Goal: Transaction & Acquisition: Purchase product/service

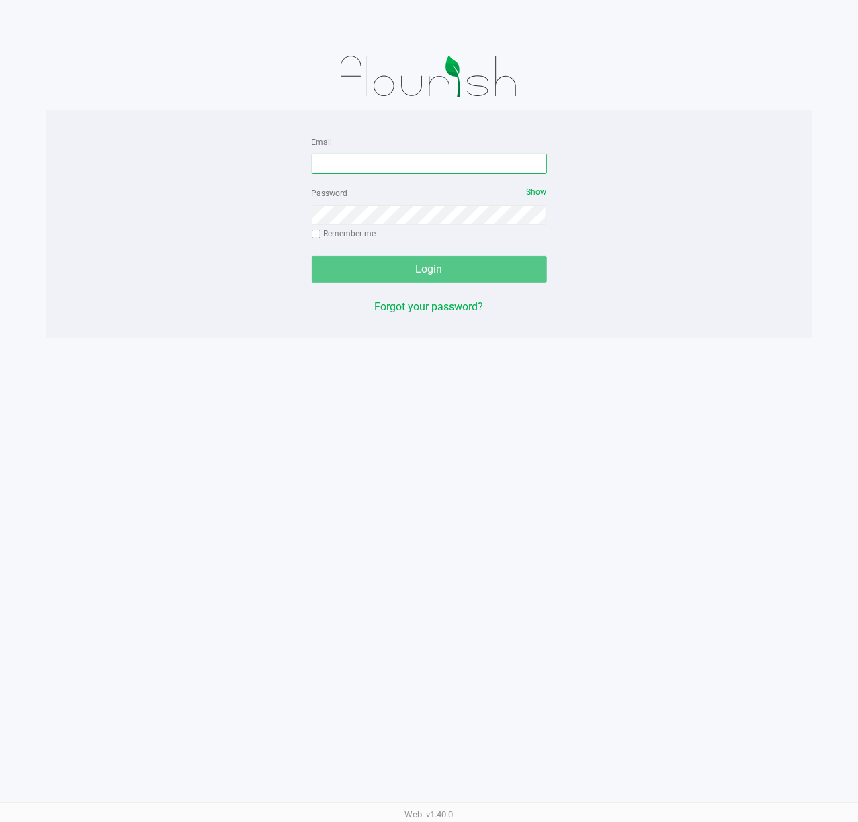
click at [356, 170] on input "Email" at bounding box center [429, 164] width 235 height 20
type input "[EMAIL_ADDRESS][DOMAIN_NAME]"
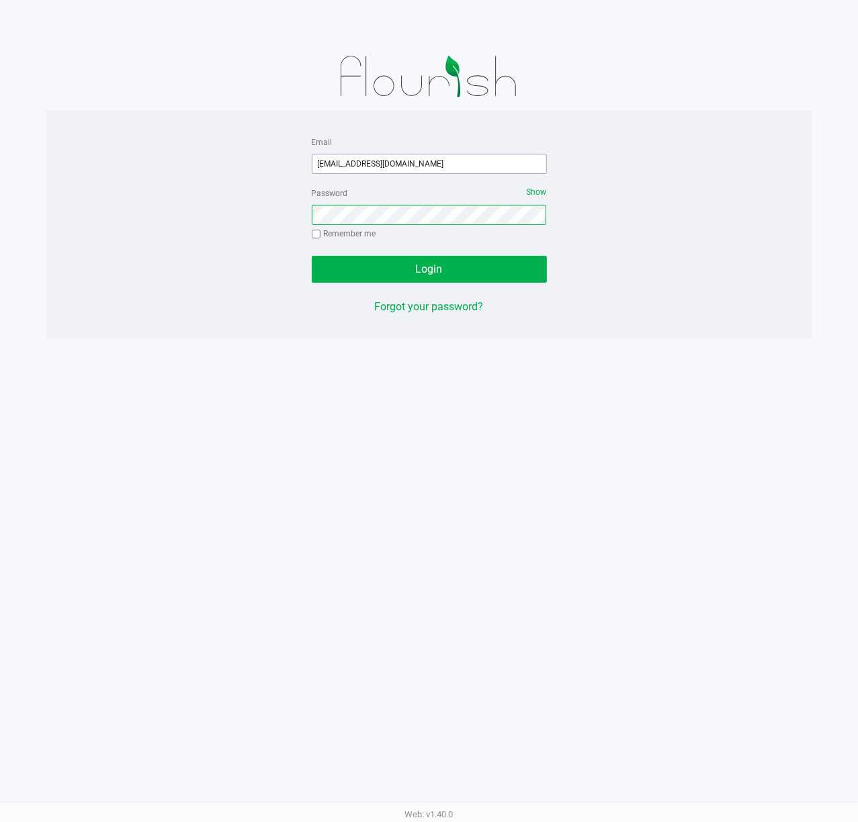
click at [312, 256] on button "Login" at bounding box center [429, 269] width 235 height 27
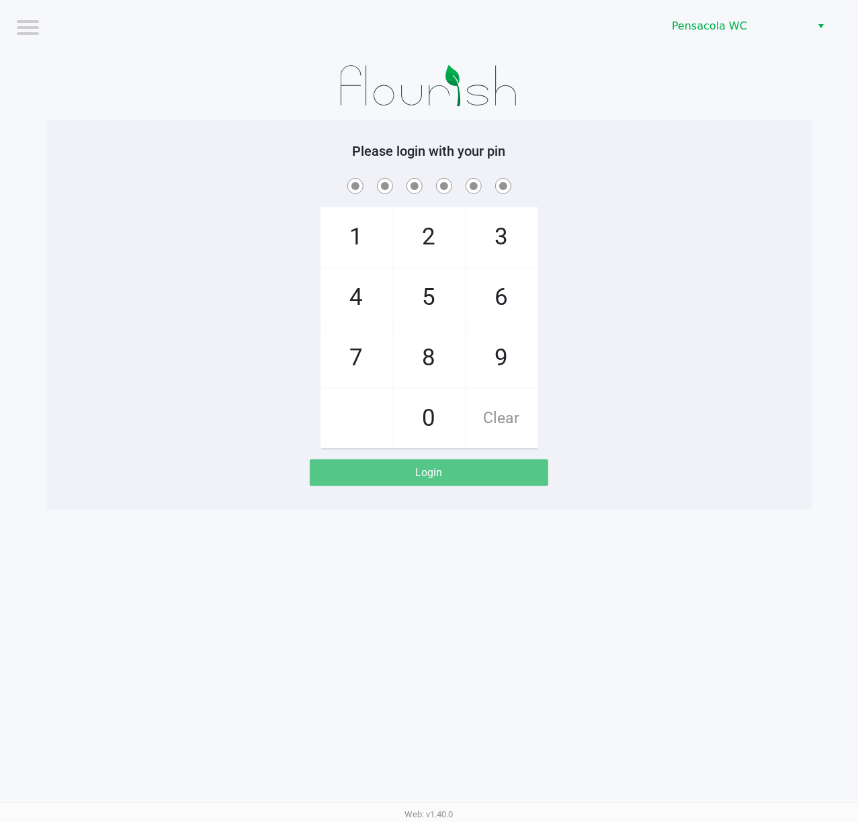
click at [648, 149] on h5 "Please login with your pin" at bounding box center [429, 151] width 746 height 16
checkbox input "true"
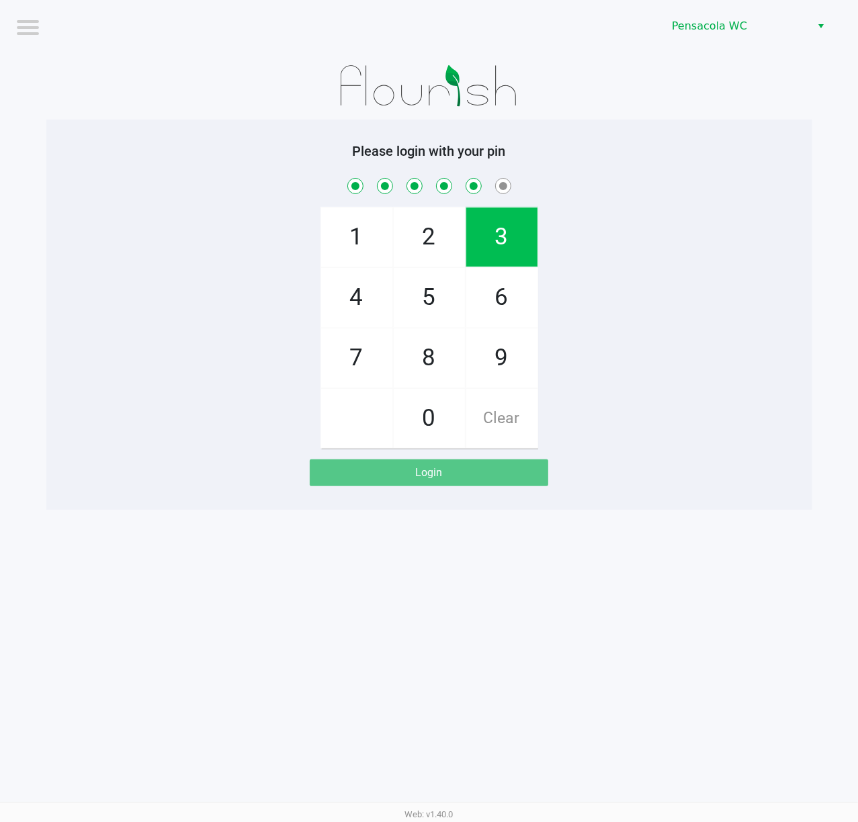
checkbox input "true"
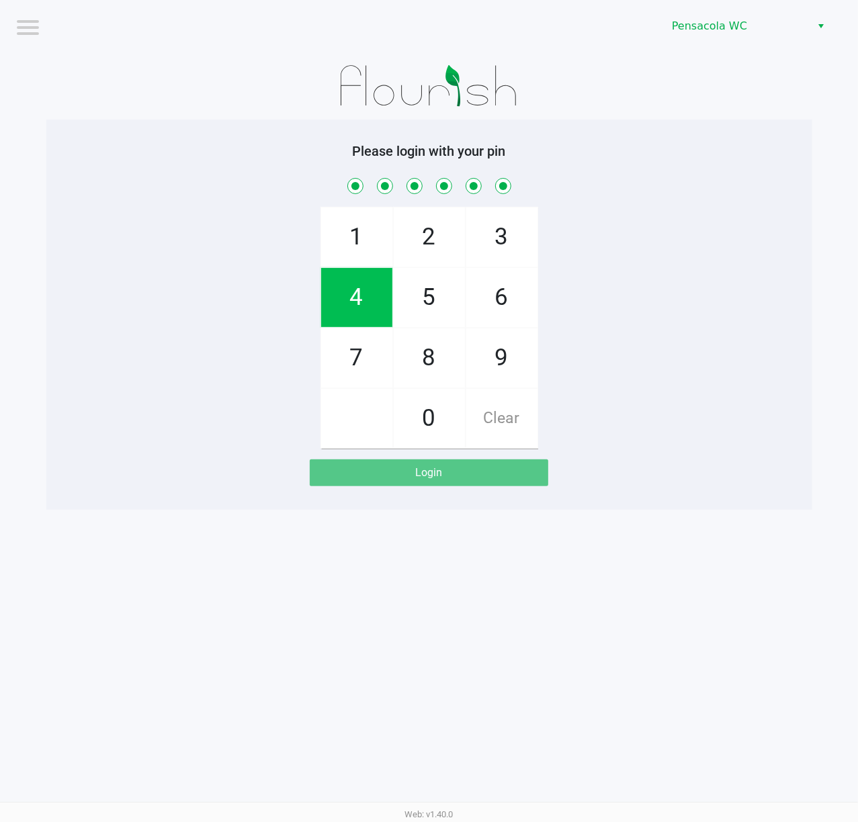
checkbox input "true"
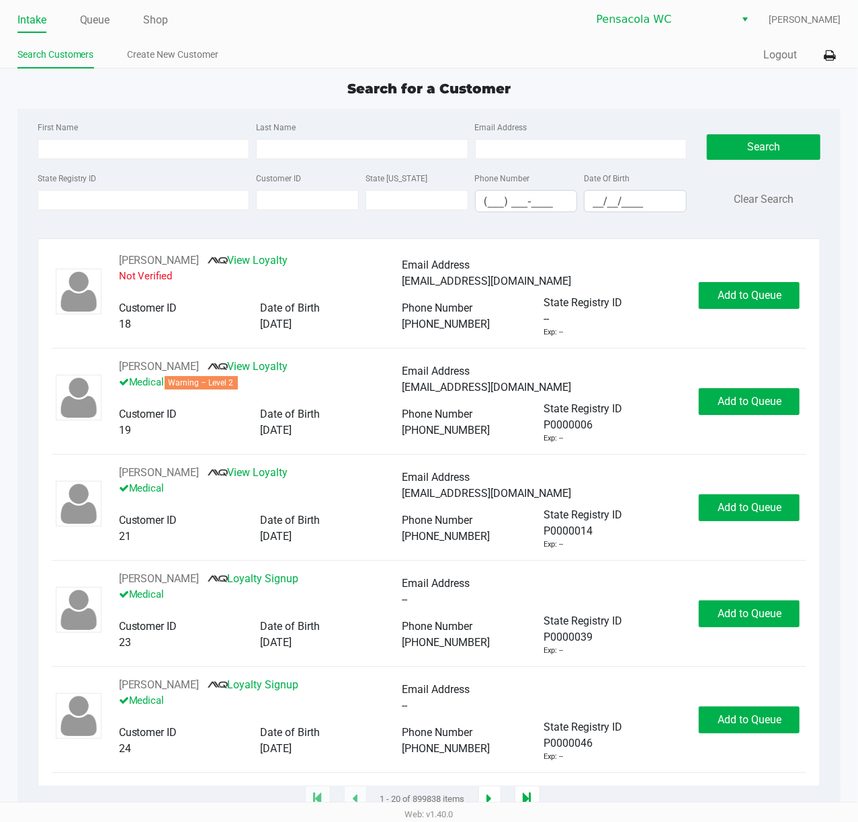
click at [111, 19] on ul "Intake Queue Shop" at bounding box center [223, 20] width 412 height 23
click at [108, 19] on link "Queue" at bounding box center [95, 20] width 30 height 19
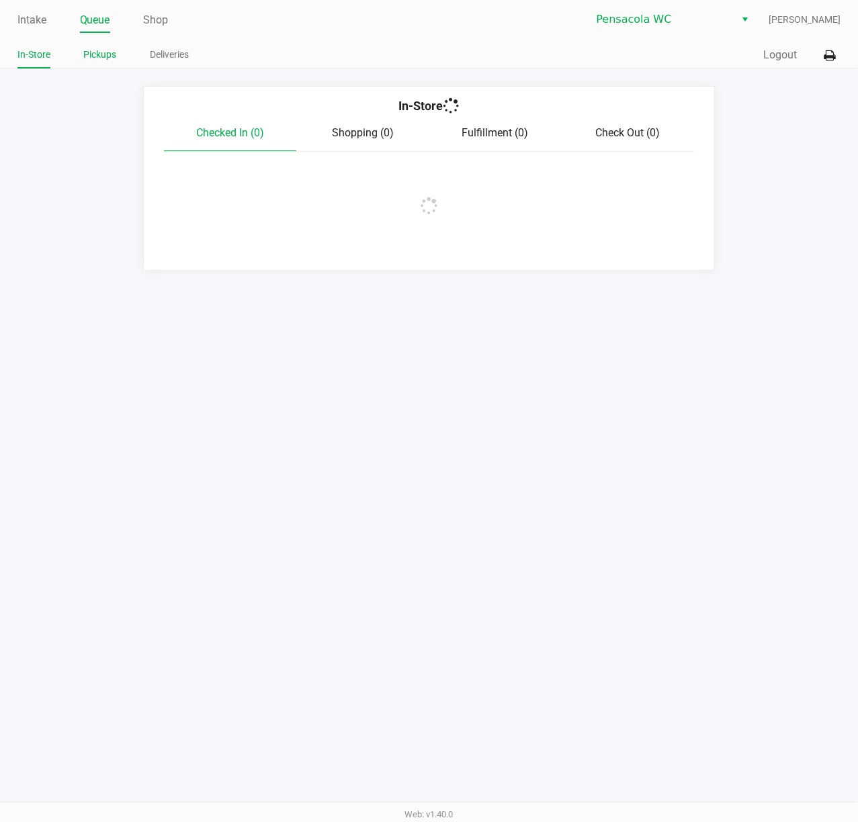
click at [97, 48] on link "Pickups" at bounding box center [100, 54] width 33 height 17
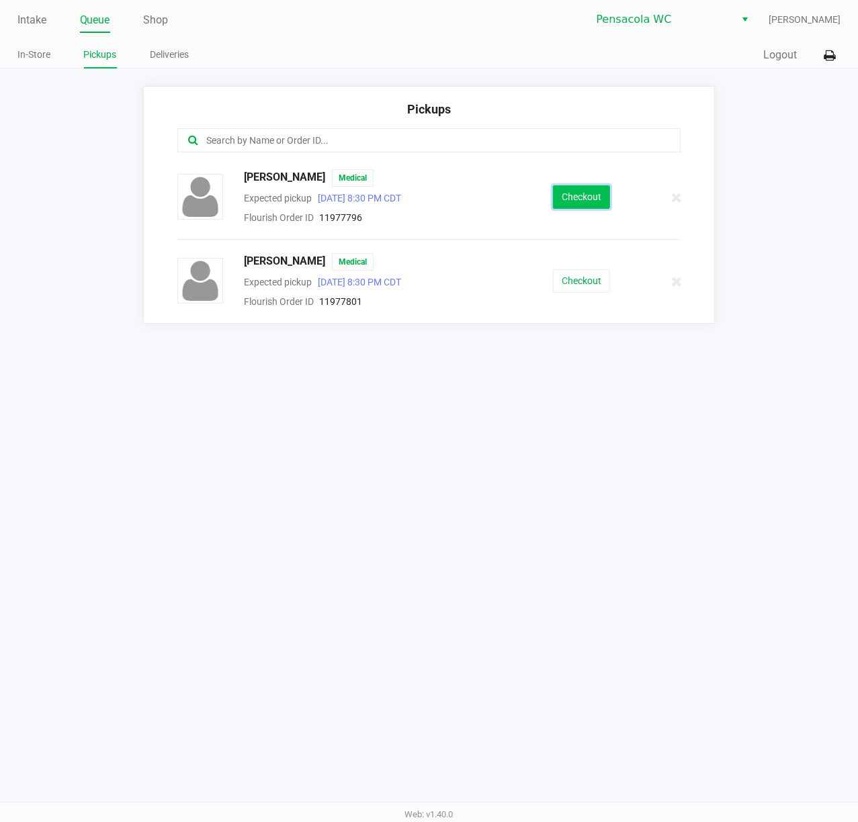
click at [577, 195] on button "Checkout" at bounding box center [581, 197] width 57 height 24
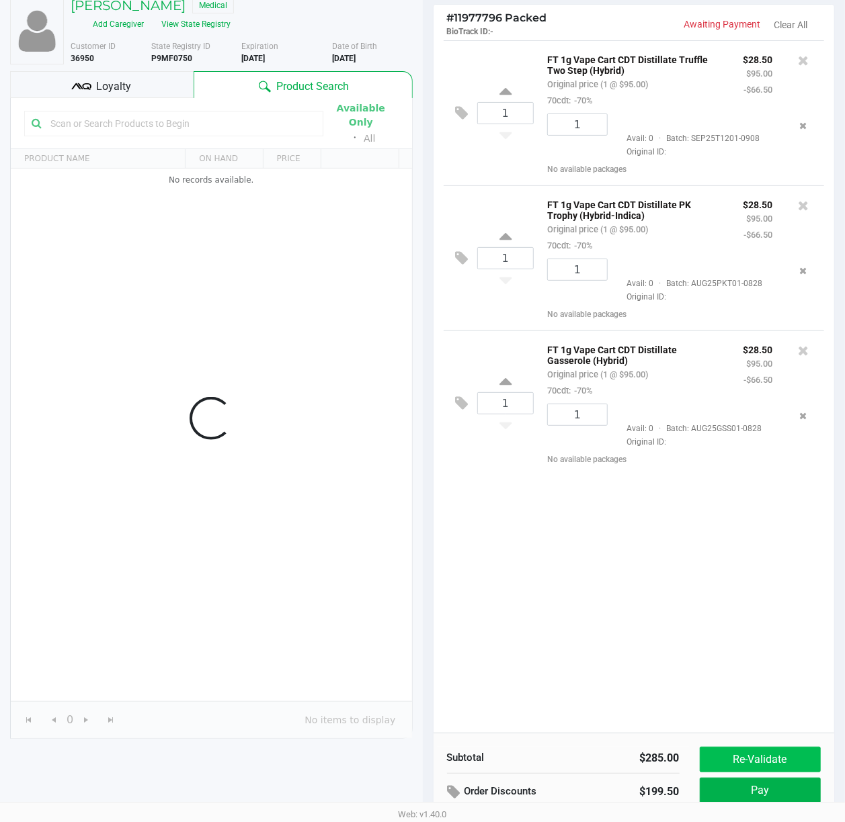
scroll to position [156, 0]
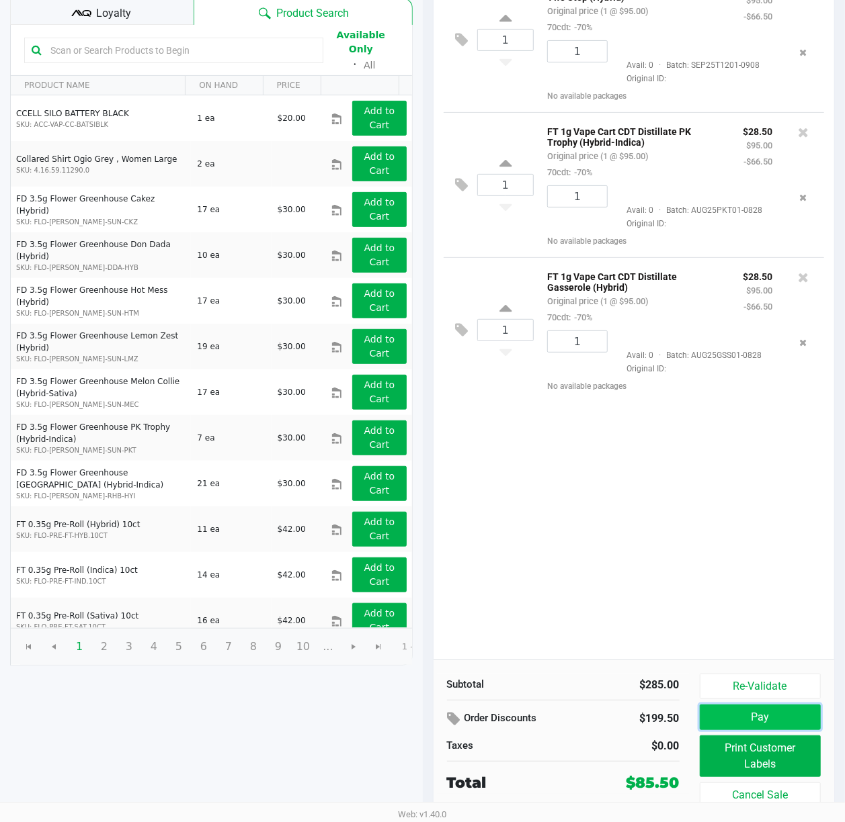
click at [732, 710] on button "Pay" at bounding box center [761, 718] width 122 height 26
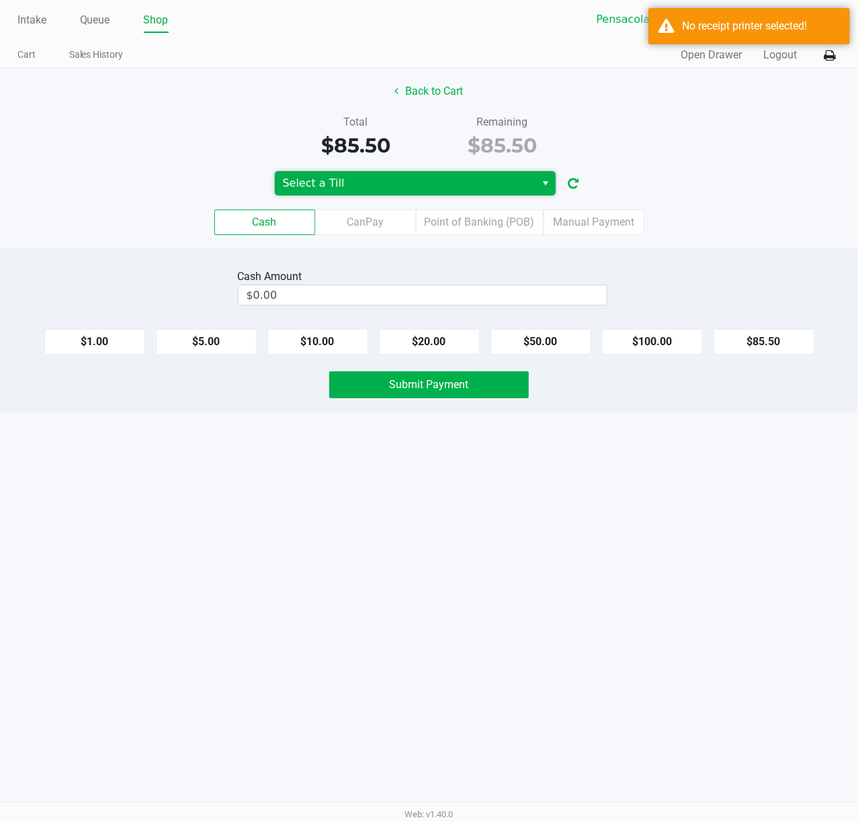
click at [485, 172] on span "Select a Till" at bounding box center [405, 183] width 261 height 24
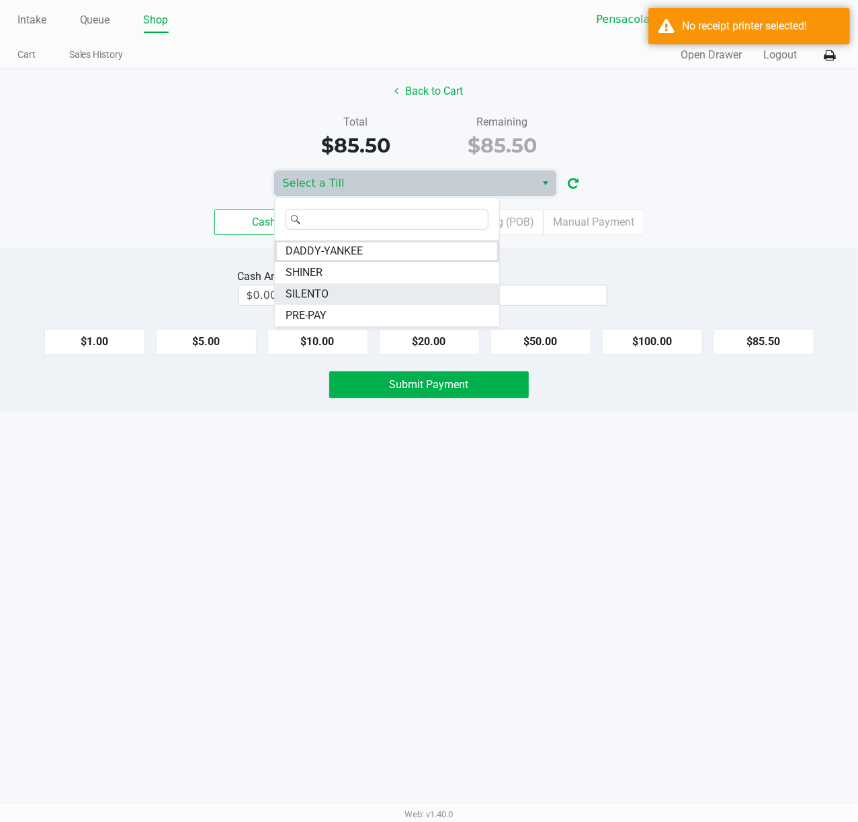
click at [323, 298] on span "SILENTO" at bounding box center [307, 294] width 43 height 16
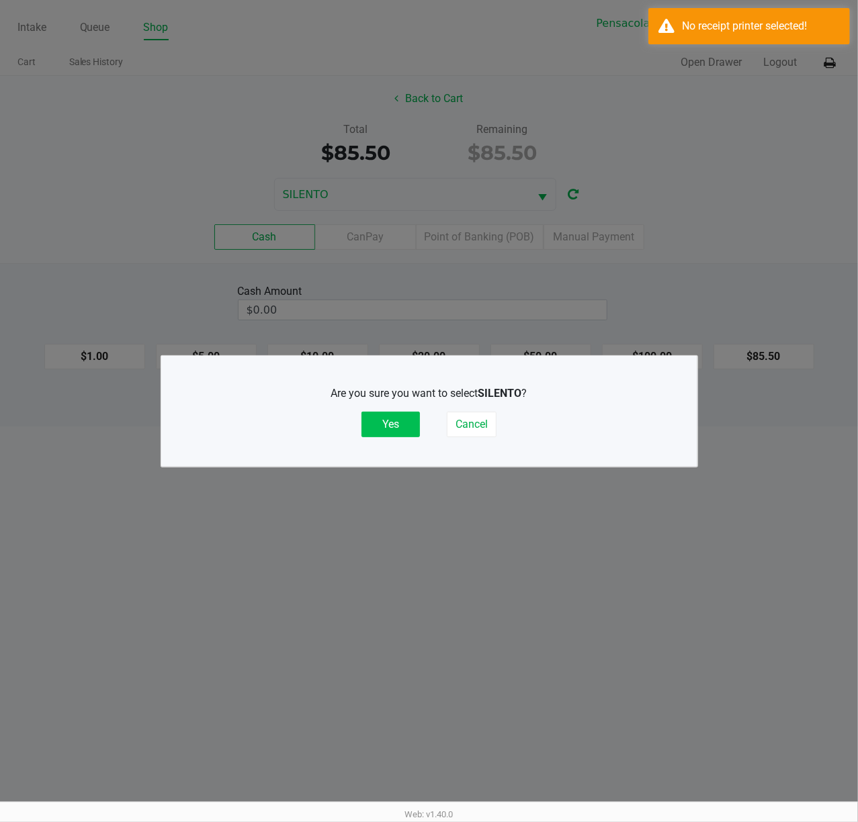
click at [395, 420] on button "Yes" at bounding box center [391, 425] width 58 height 26
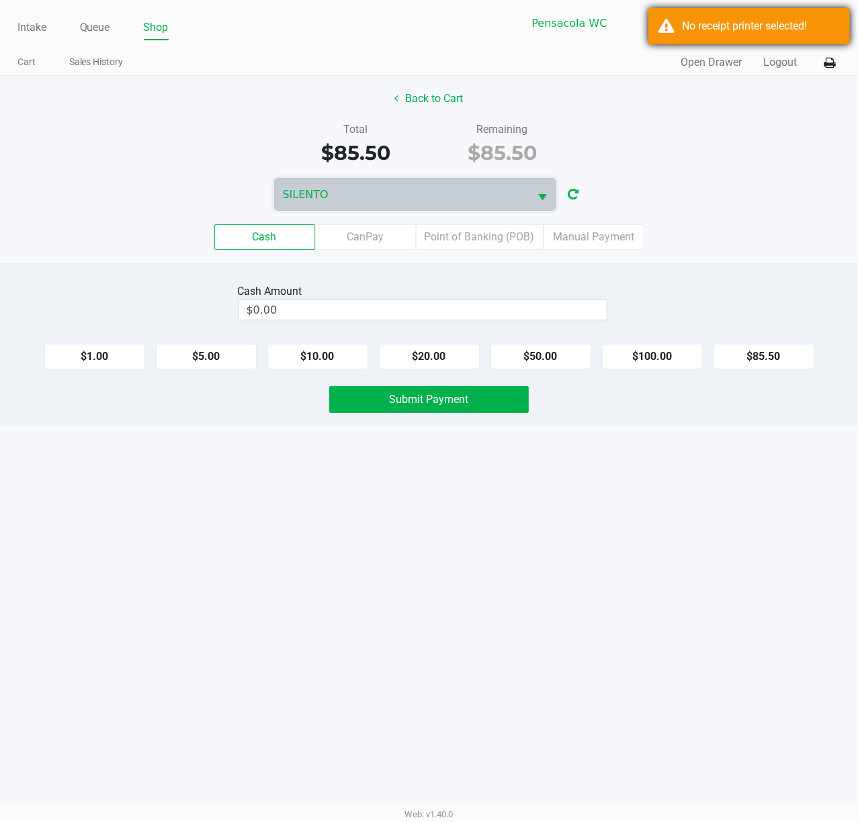
click at [793, 18] on div "No receipt printer selected!" at bounding box center [761, 26] width 158 height 16
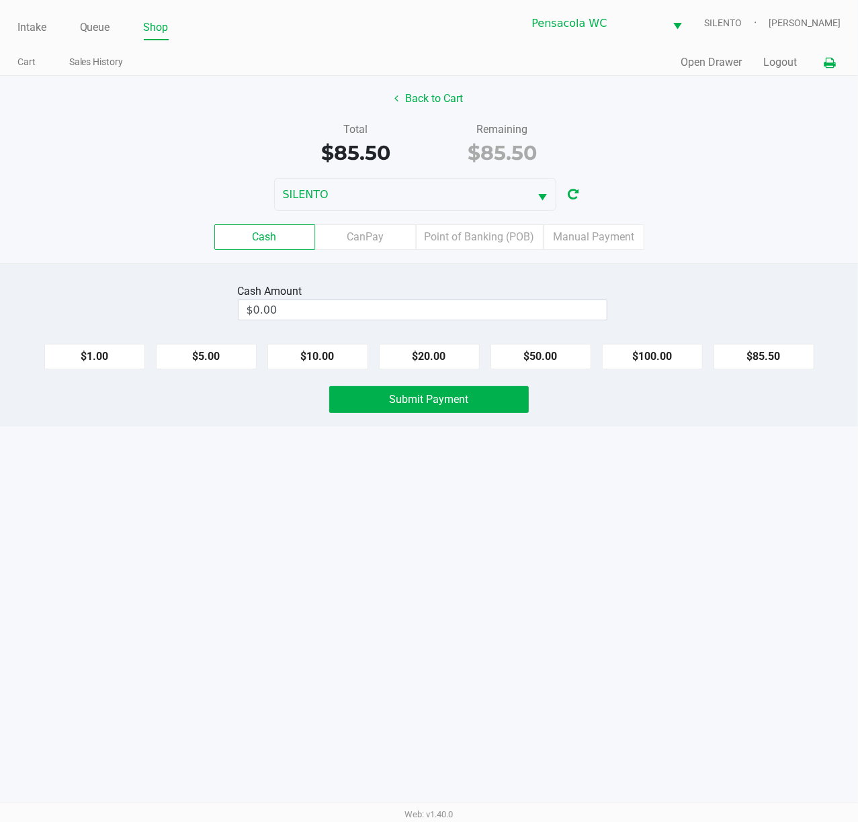
click at [825, 63] on icon at bounding box center [829, 62] width 11 height 9
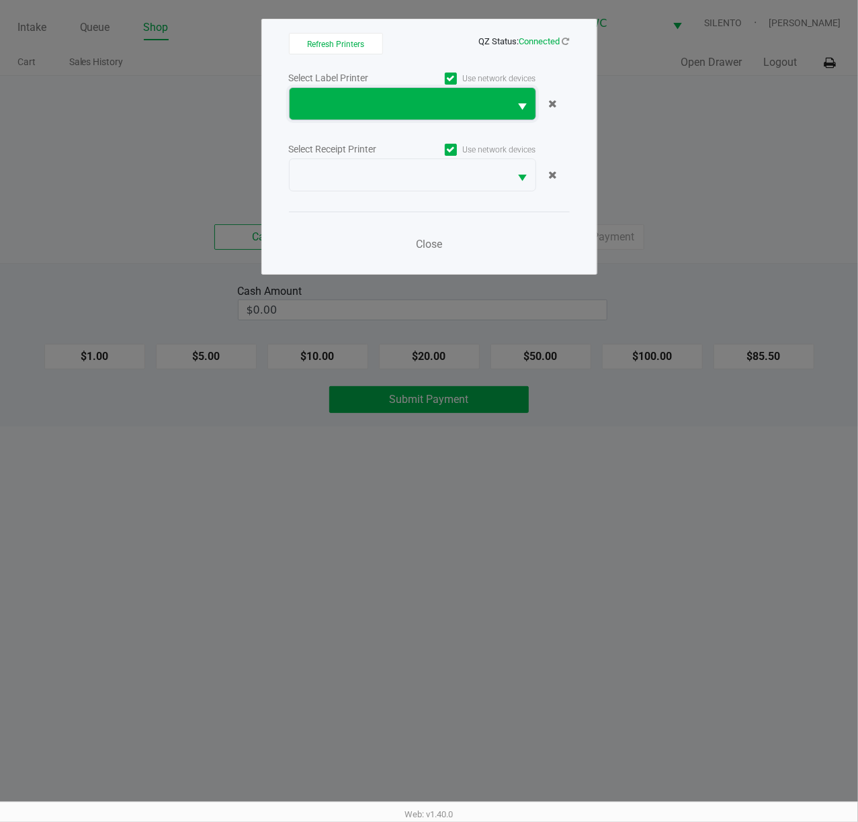
click at [439, 102] on span at bounding box center [400, 104] width 204 height 16
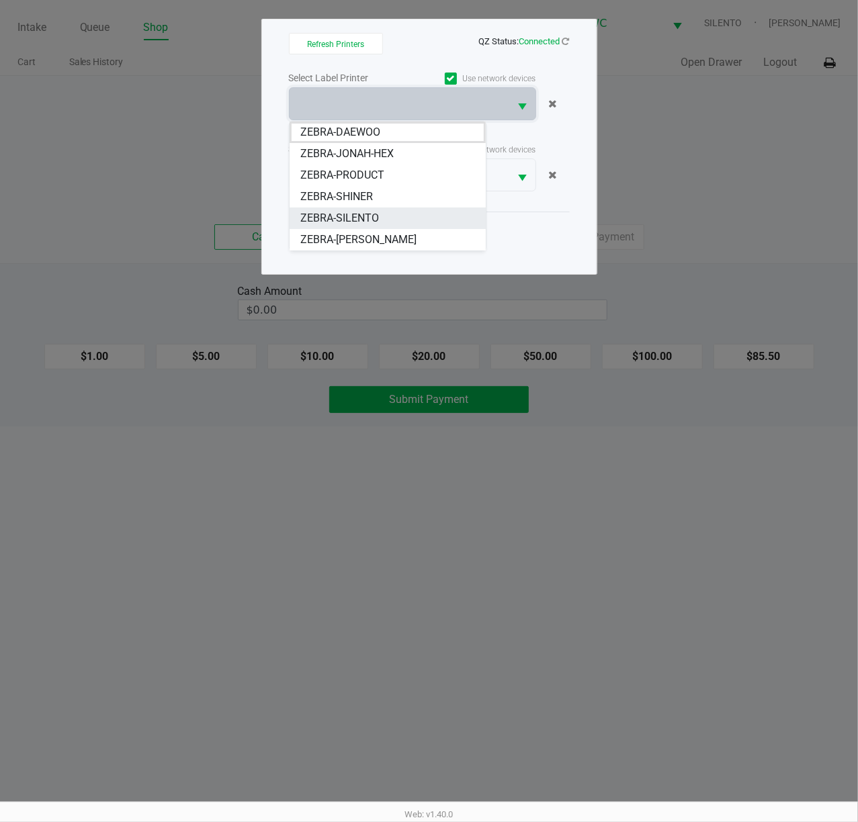
click at [372, 222] on span "ZEBRA-SILENTO" at bounding box center [339, 218] width 79 height 16
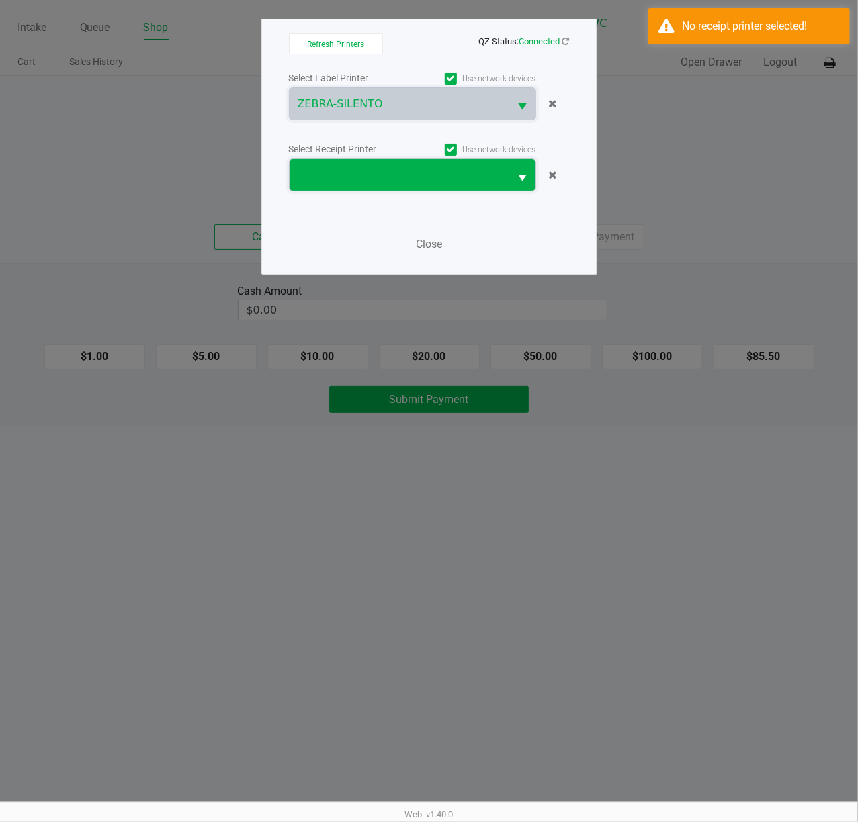
click at [382, 178] on span at bounding box center [400, 175] width 204 height 16
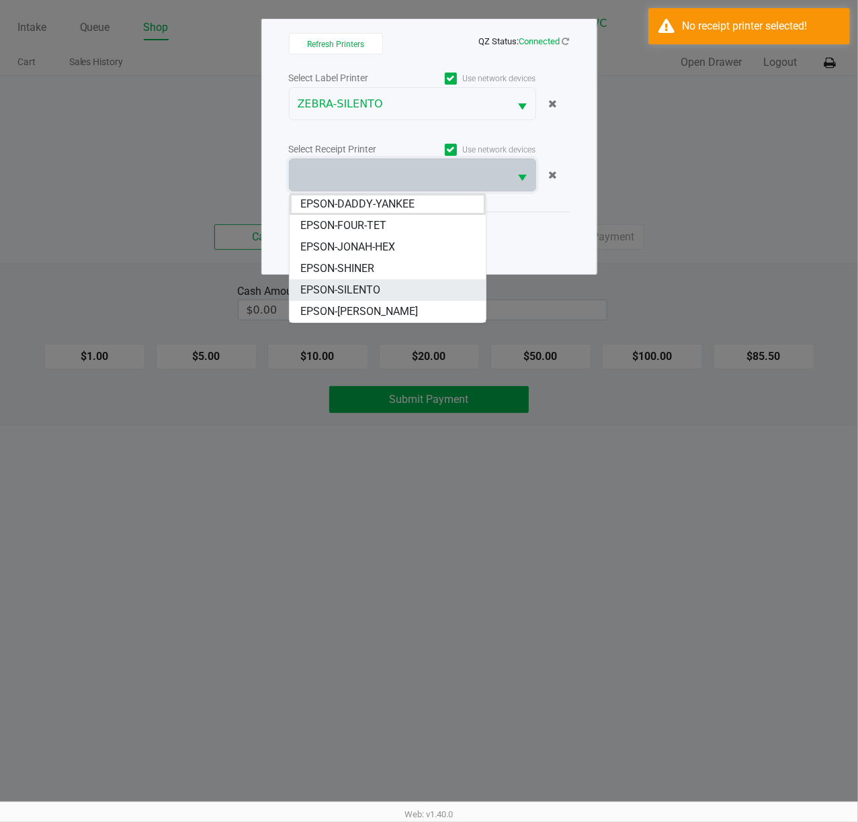
click at [388, 286] on li "EPSON-SILENTO" at bounding box center [388, 291] width 196 height 22
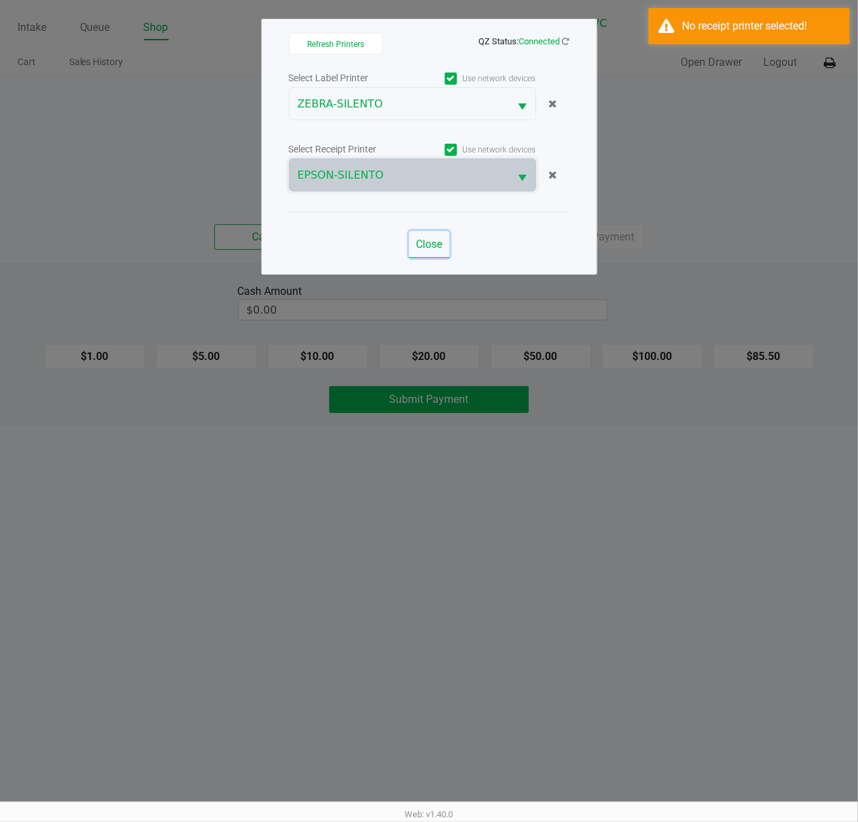
click at [439, 245] on span "Close" at bounding box center [429, 244] width 26 height 13
